Goal: Information Seeking & Learning: Learn about a topic

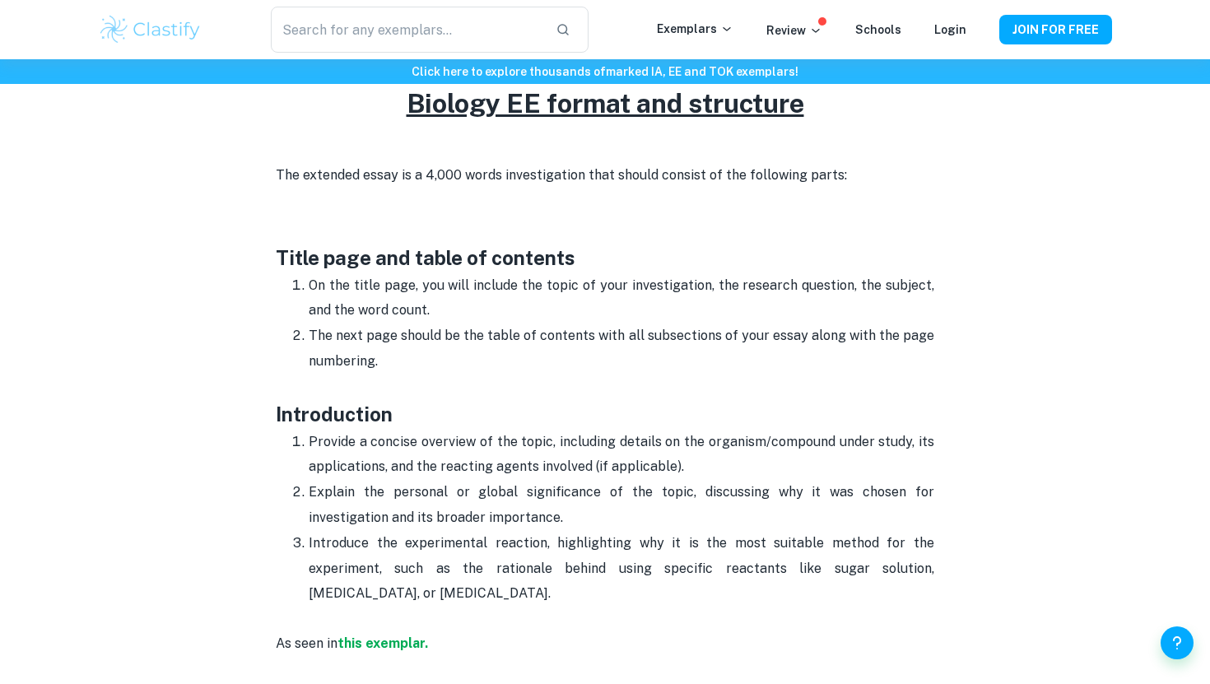
scroll to position [689, 0]
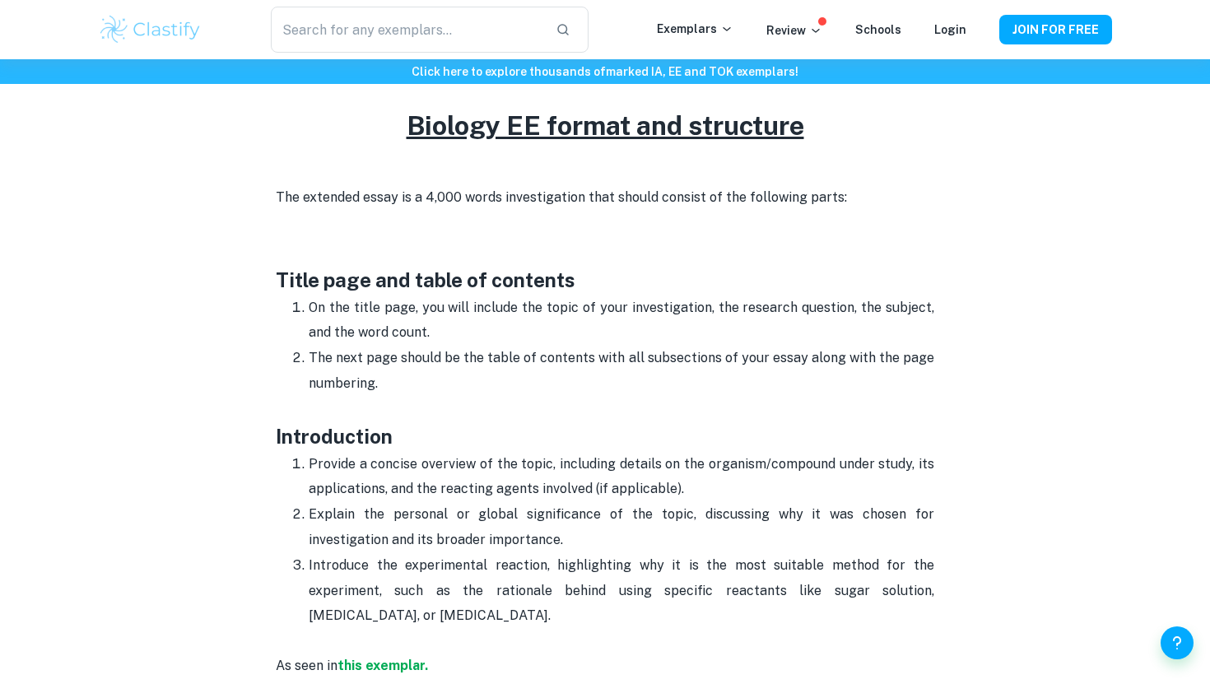
click at [714, 185] on p "The extended essay is a 4,000 words investigation that should consist of the fo…" at bounding box center [605, 210] width 658 height 50
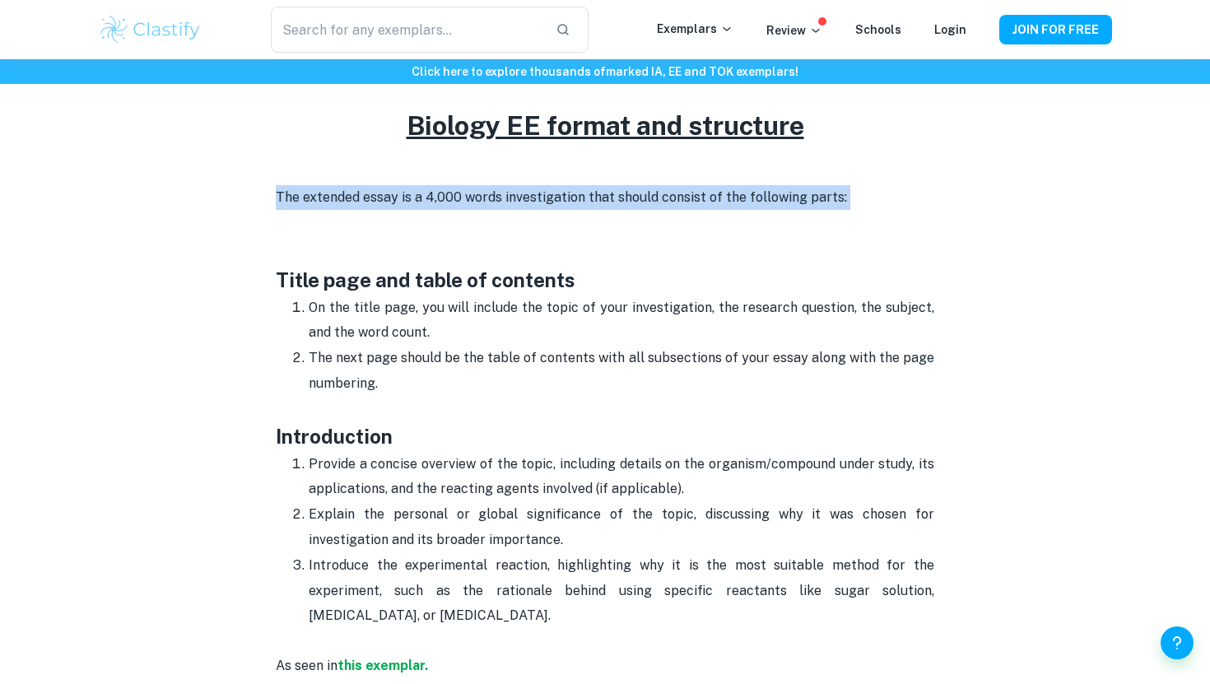
click at [718, 207] on p "The extended essay is a 4,000 words investigation that should consist of the fo…" at bounding box center [605, 210] width 658 height 50
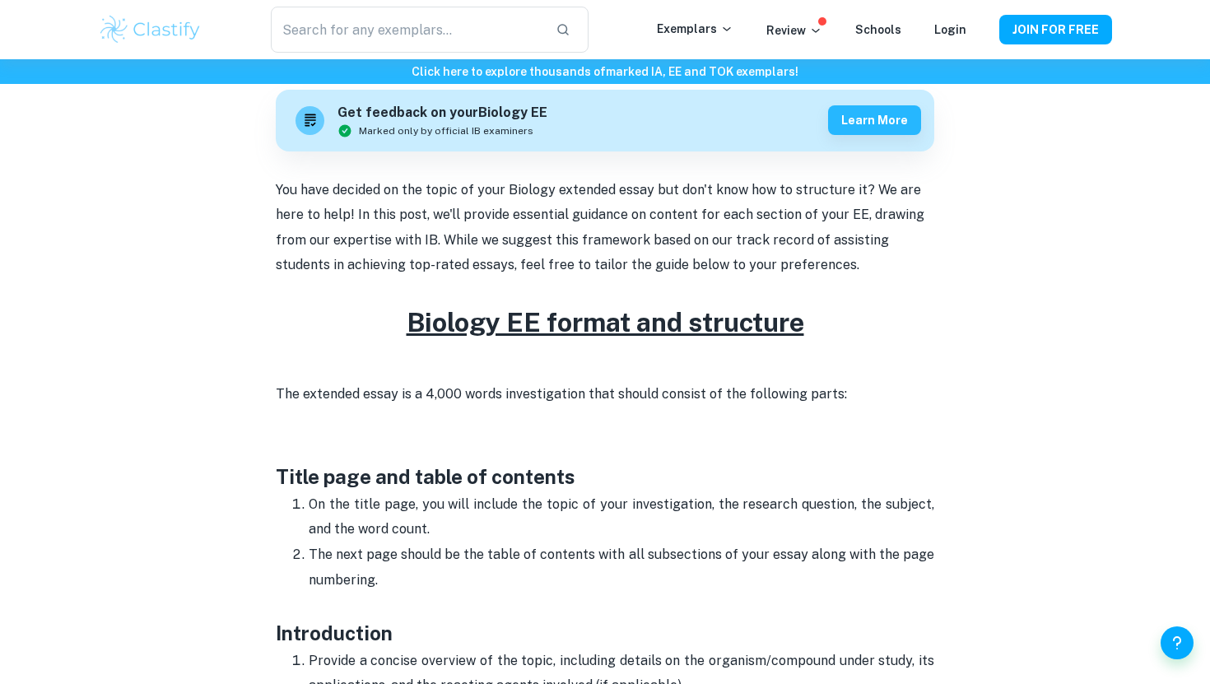
scroll to position [484, 0]
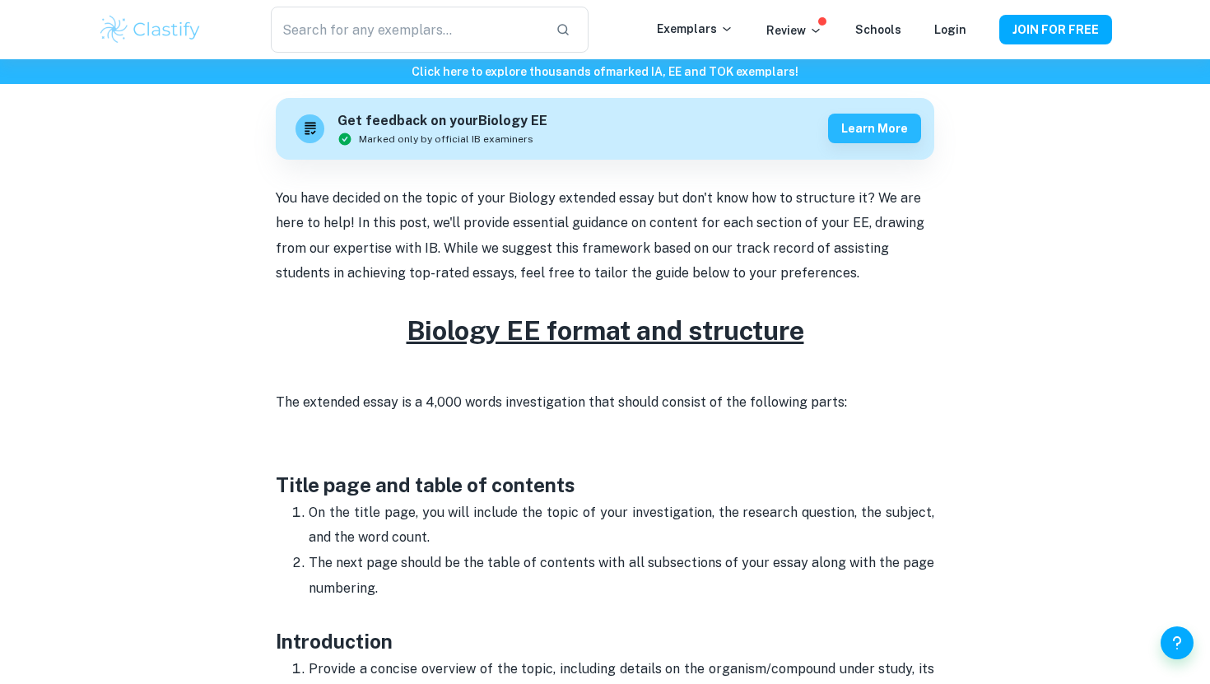
click at [361, 526] on p "On the title page, you will include the topic of your investigation, the resear…" at bounding box center [621, 525] width 625 height 50
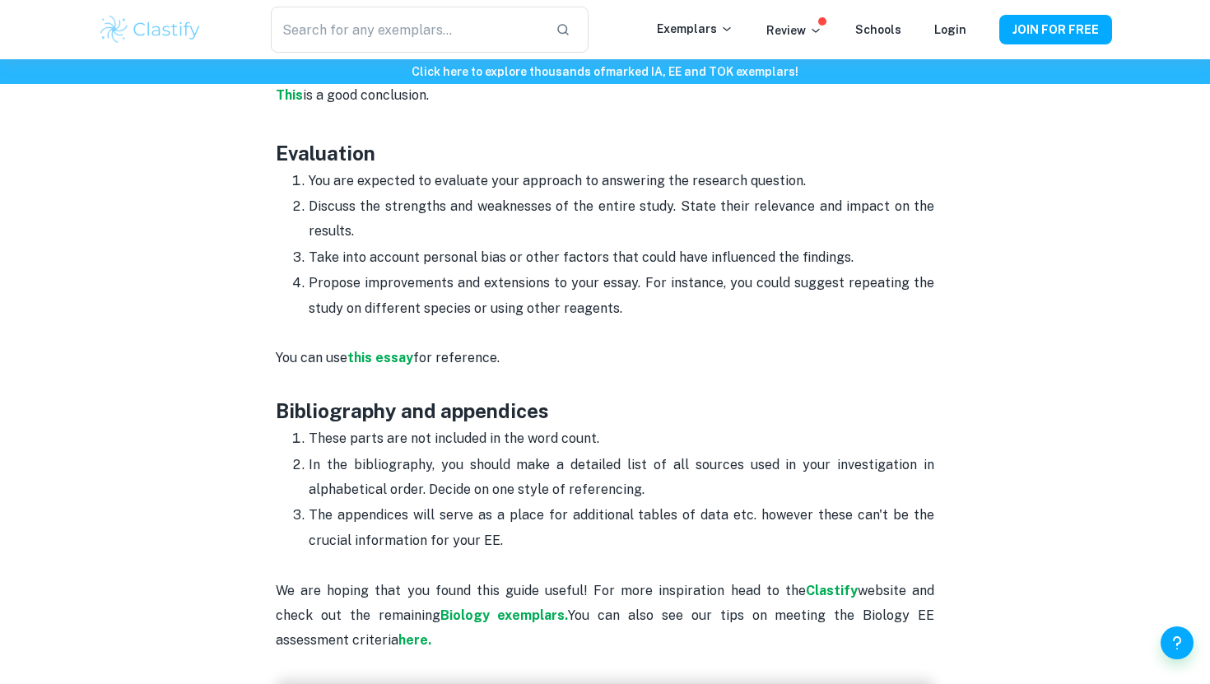
scroll to position [4054, 0]
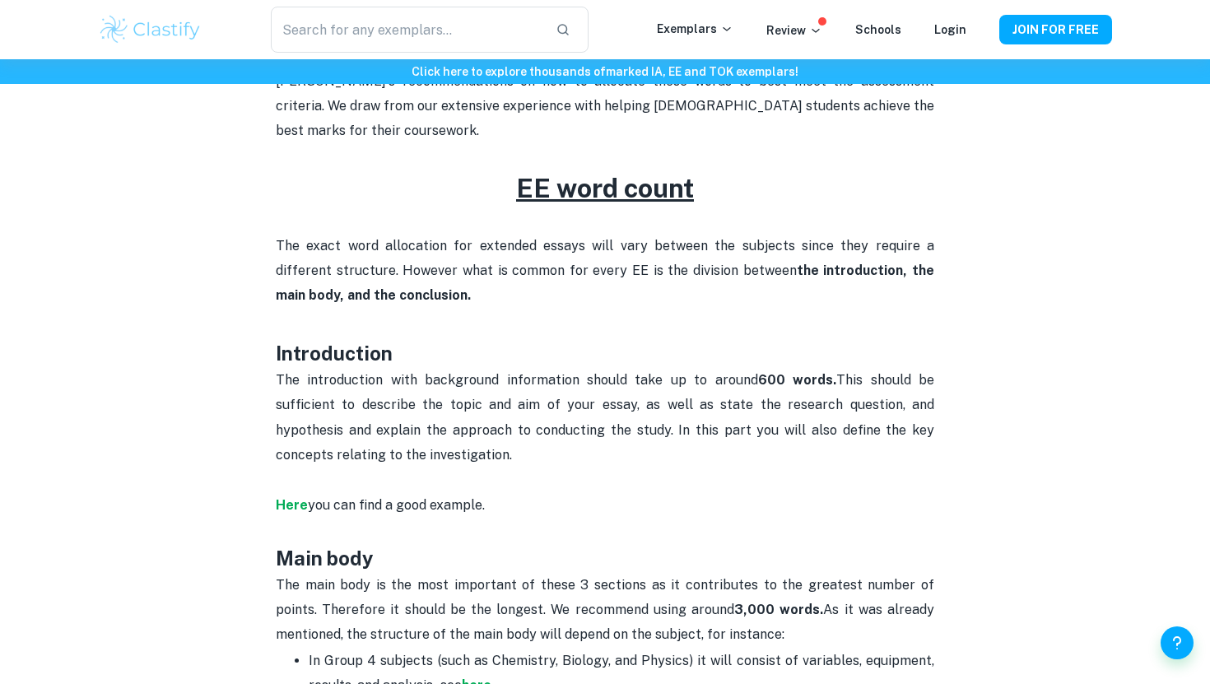
scroll to position [657, 0]
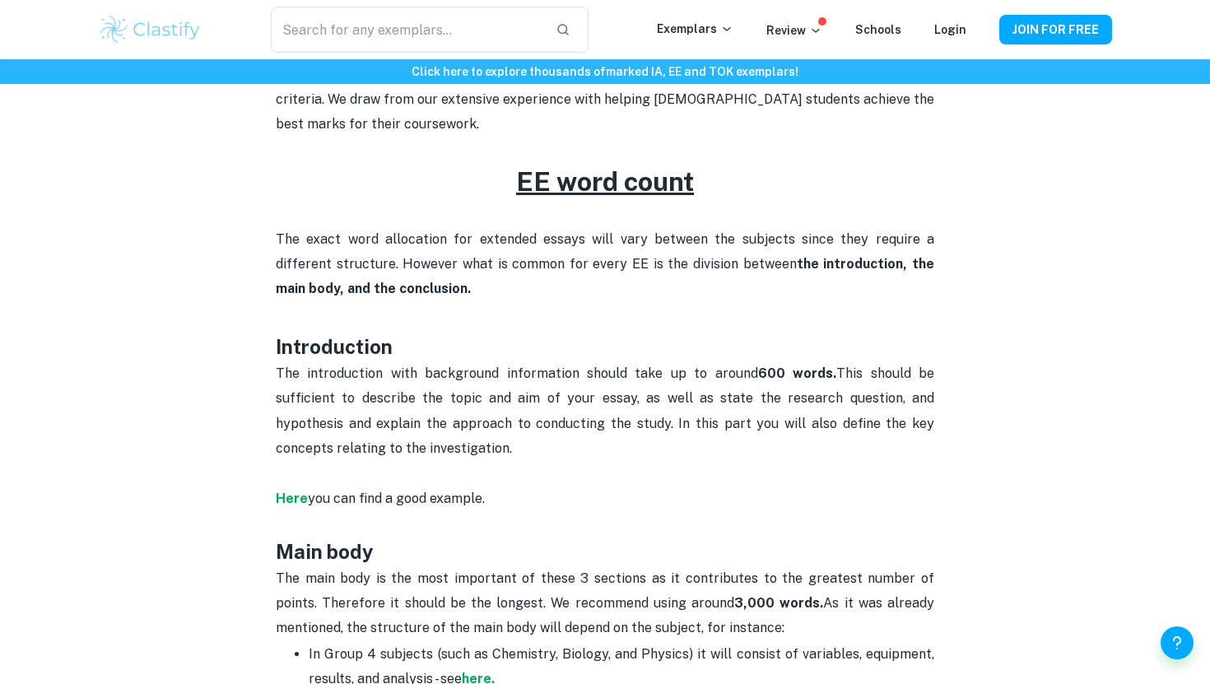
click at [396, 386] on p "The introduction with background information should take up to around 600 words…" at bounding box center [605, 448] width 658 height 175
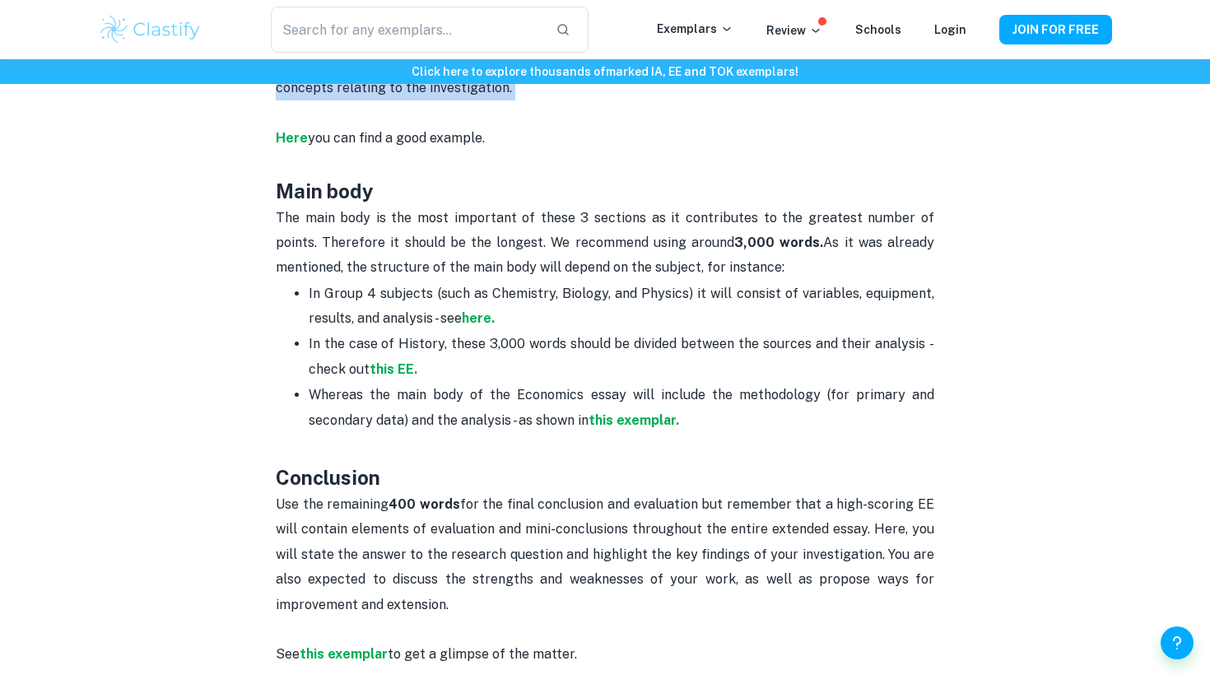
scroll to position [1055, 0]
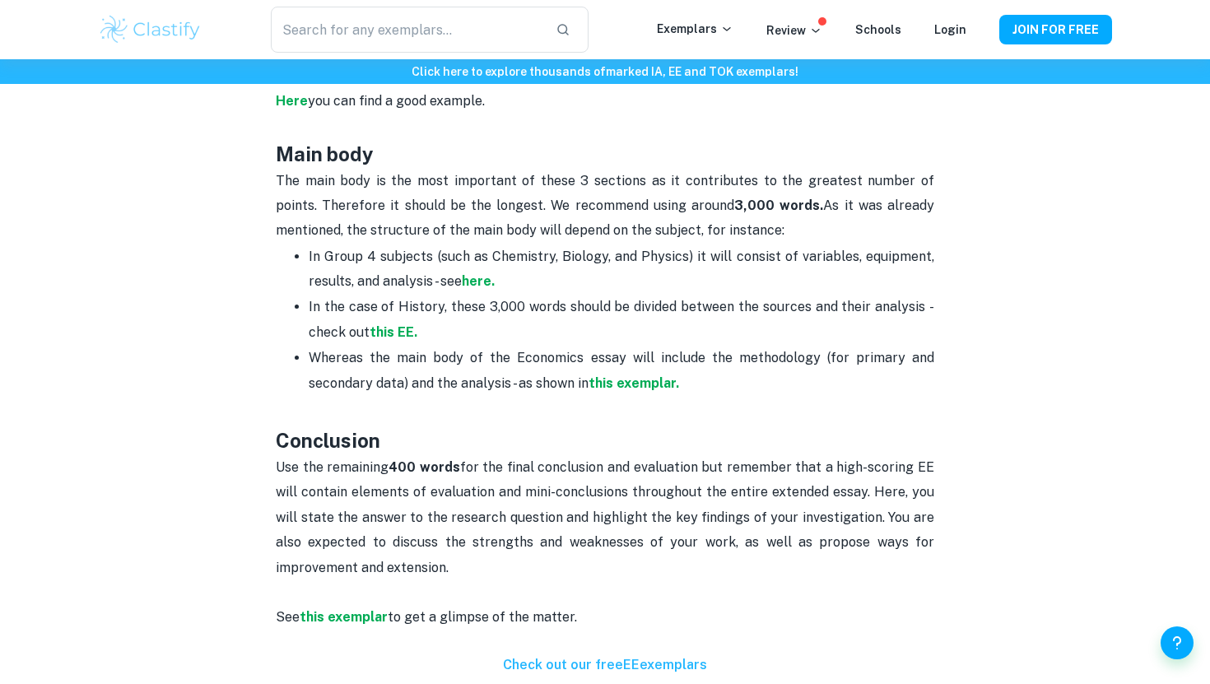
click at [249, 484] on div "EE word count and page limit By [PERSON_NAME] • [DATE] Get feedback on your EE …" at bounding box center [605, 346] width 1014 height 2548
click at [294, 477] on p "Use the remaining 400 words for the final conclusion and evaluation but remembe…" at bounding box center [605, 555] width 658 height 200
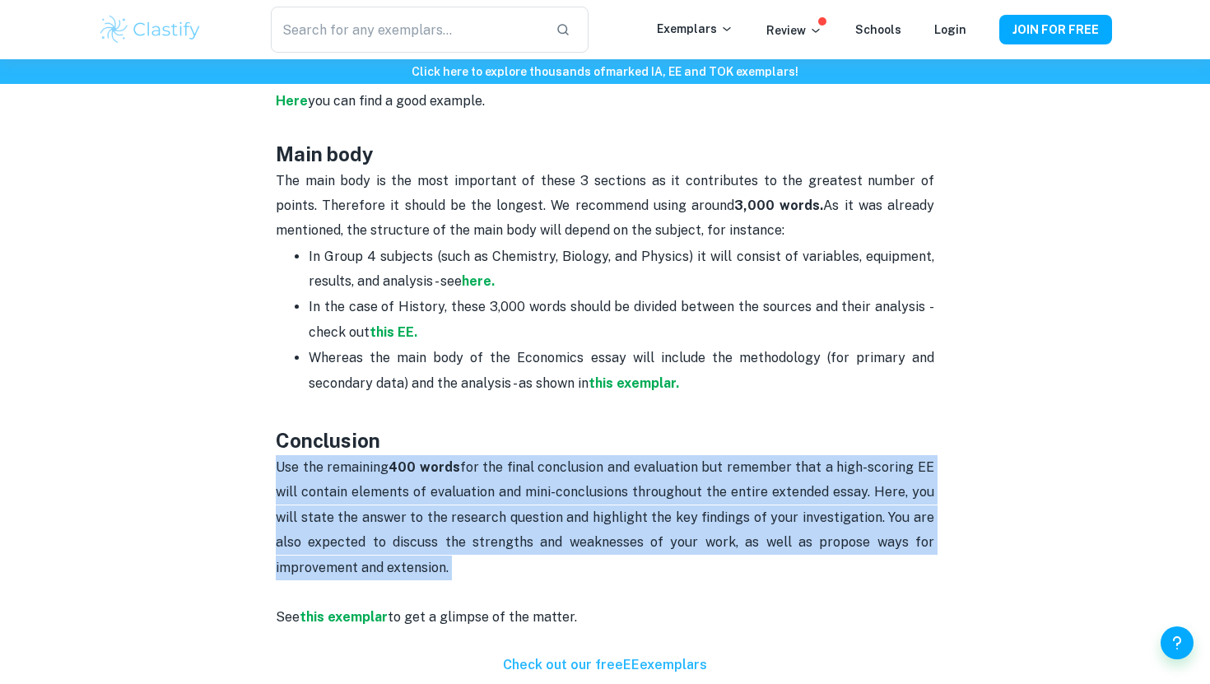
click at [162, 495] on div "EE word count and page limit By [PERSON_NAME] • [DATE] Get feedback on your EE …" at bounding box center [605, 346] width 1014 height 2548
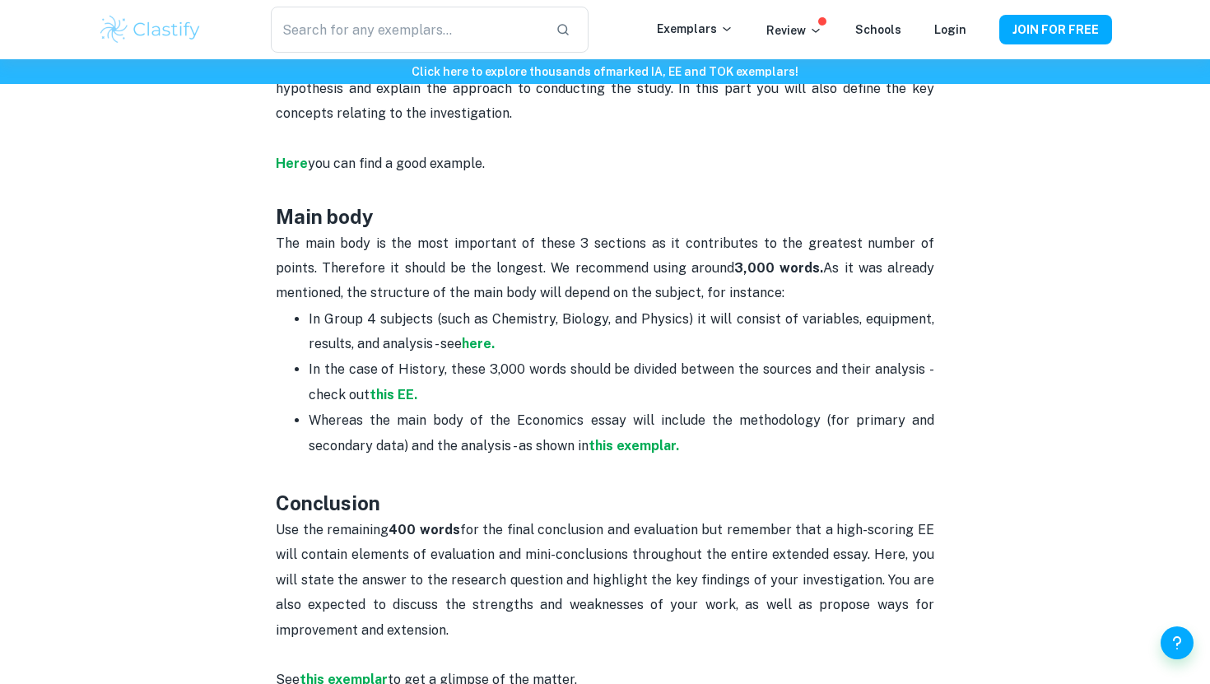
scroll to position [994, 0]
